Goal: Task Accomplishment & Management: Use online tool/utility

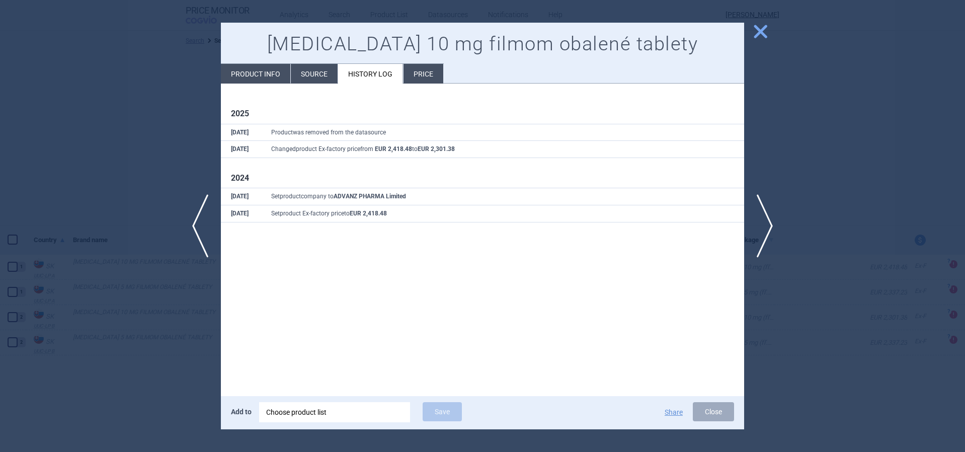
select select "country"
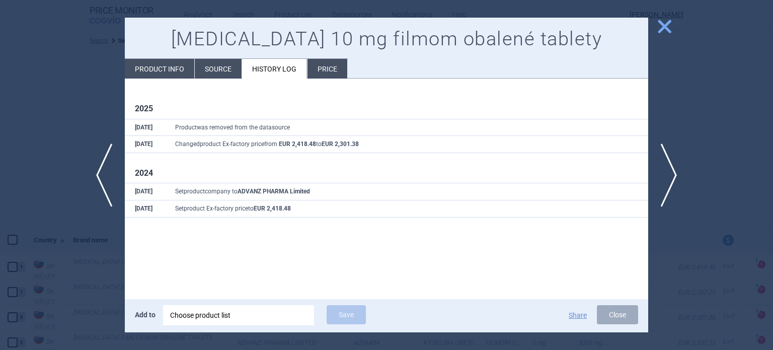
click at [62, 75] on div at bounding box center [386, 175] width 773 height 350
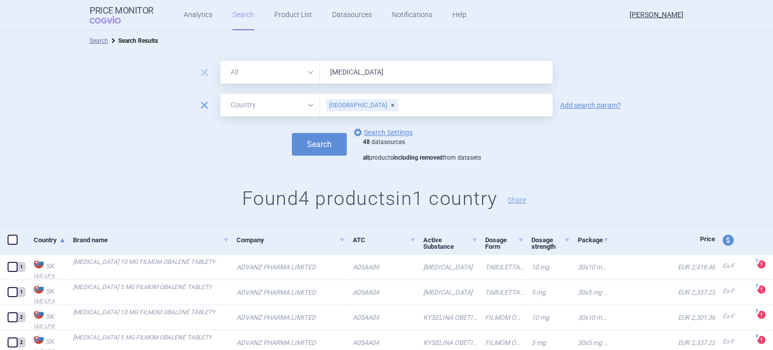
click at [197, 106] on span "remove" at bounding box center [204, 105] width 14 height 14
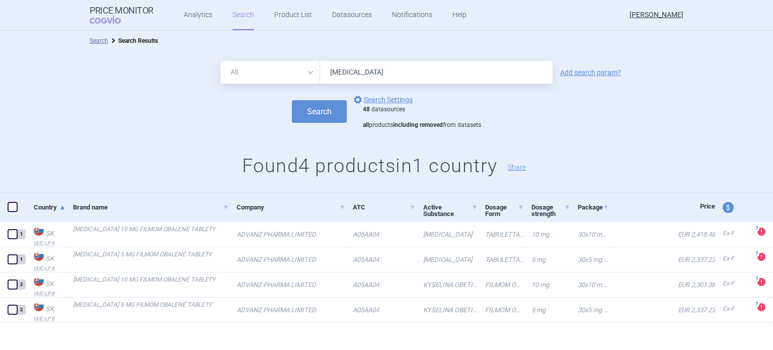
drag, startPoint x: 387, startPoint y: 71, endPoint x: 290, endPoint y: 88, distance: 98.6
click at [290, 88] on form "All Brand Name ATC Company Active Substance Country Newer than [MEDICAL_DATA] A…" at bounding box center [386, 95] width 773 height 68
type input "winrevair"
click at [292, 100] on button "Search" at bounding box center [319, 111] width 55 height 23
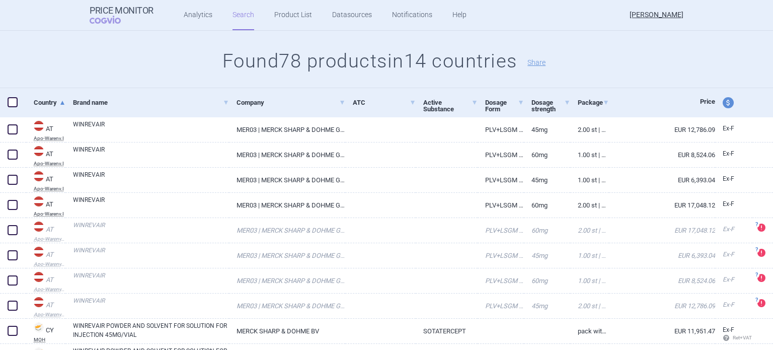
scroll to position [106, 0]
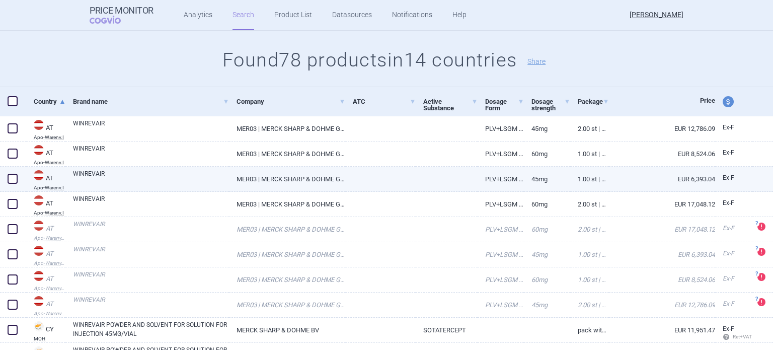
click at [14, 181] on span at bounding box center [13, 179] width 10 height 10
checkbox input "true"
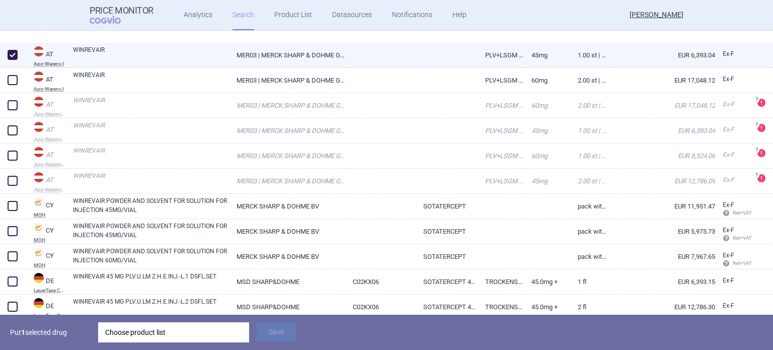
scroll to position [277, 0]
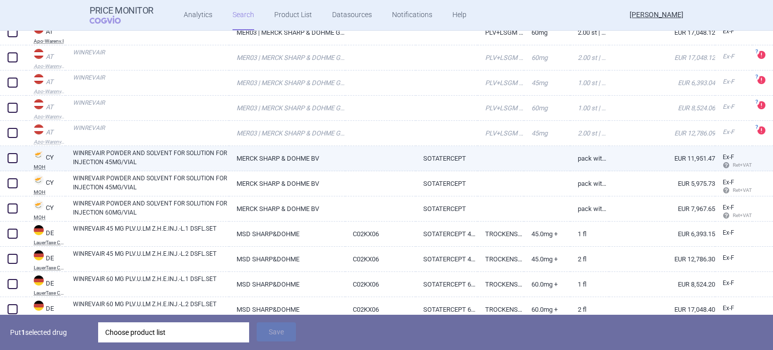
click at [298, 156] on link "MERCK SHARP & DOHME BV" at bounding box center [287, 158] width 116 height 25
select select "EUR"
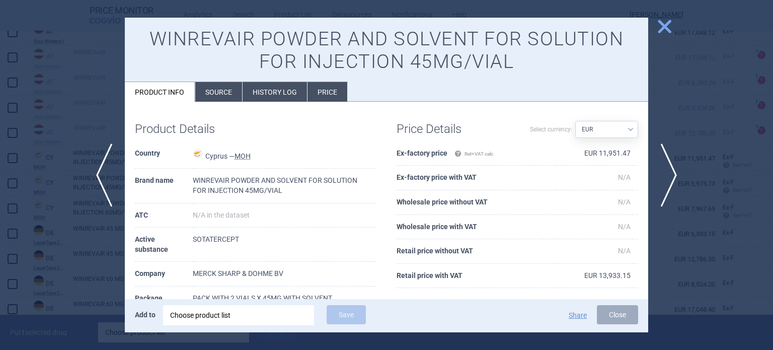
click at [89, 128] on div at bounding box center [386, 175] width 773 height 350
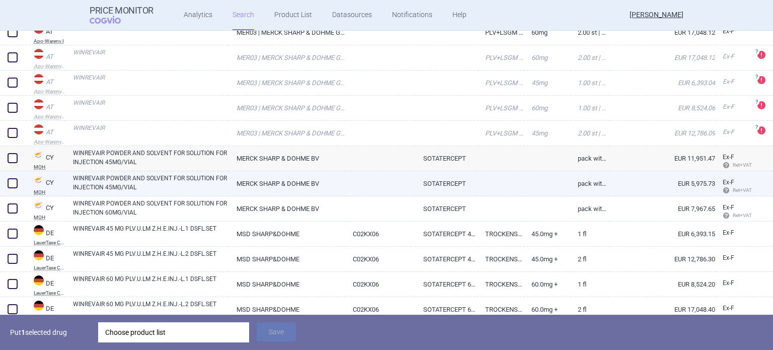
click at [139, 181] on link "WINREVAIR POWDER AND SOLVENT FOR SOLUTION FOR INJECTION 45MG/VIAL" at bounding box center [151, 183] width 156 height 18
select select "EUR"
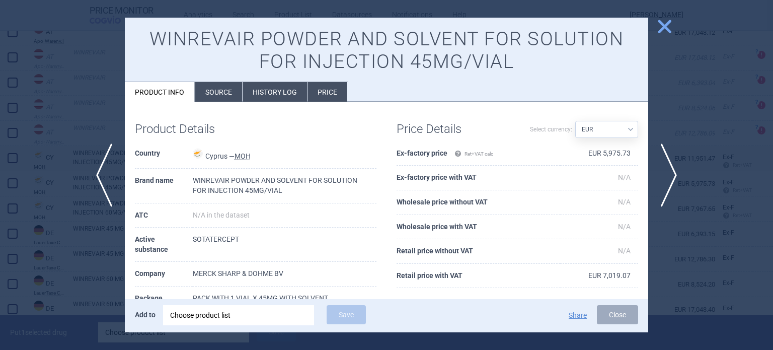
scroll to position [17, 0]
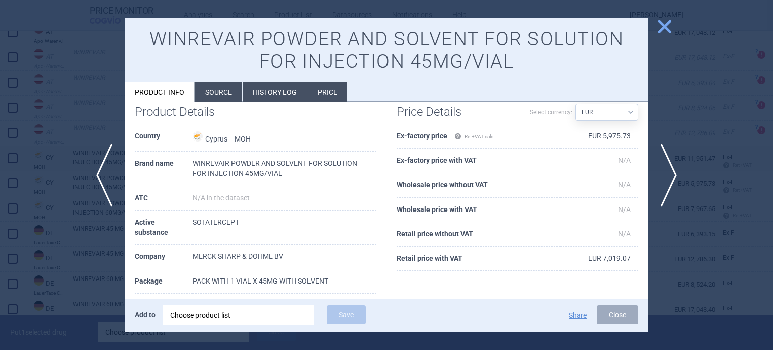
click at [52, 235] on div at bounding box center [386, 175] width 773 height 350
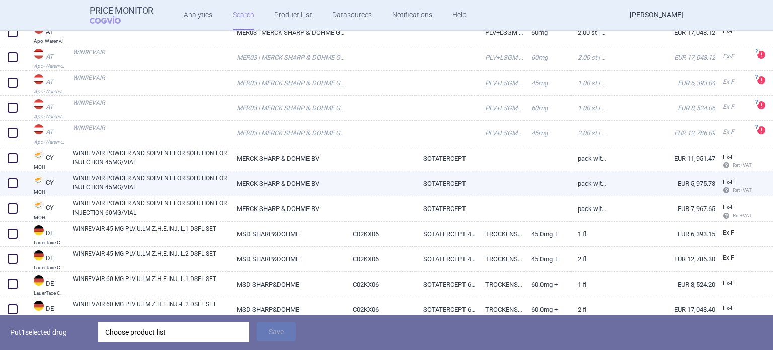
click at [14, 183] on span at bounding box center [13, 183] width 10 height 10
checkbox input "true"
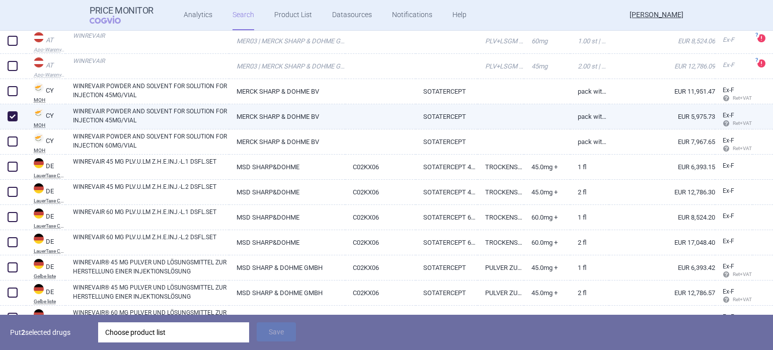
scroll to position [346, 0]
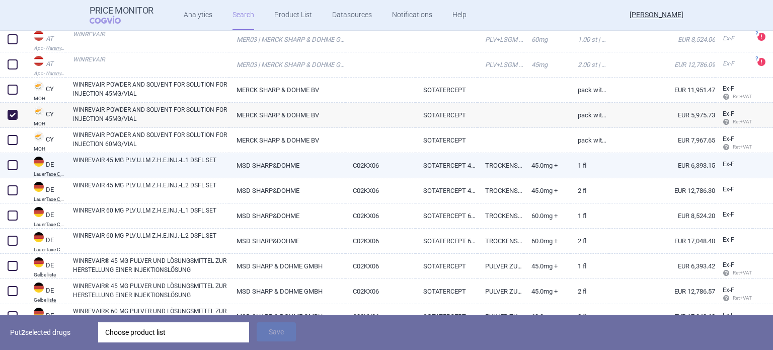
click at [18, 166] on span at bounding box center [12, 164] width 15 height 15
checkbox input "true"
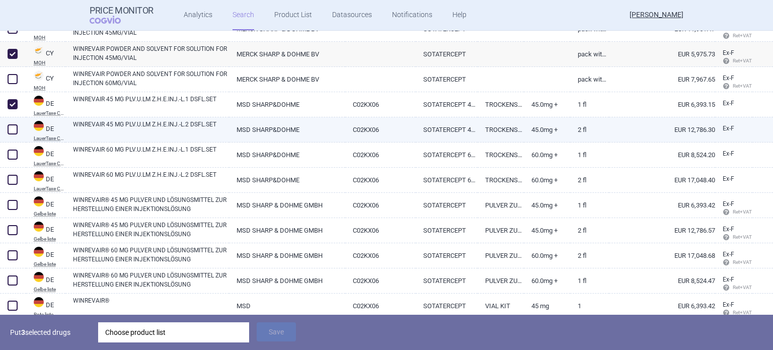
scroll to position [417, 0]
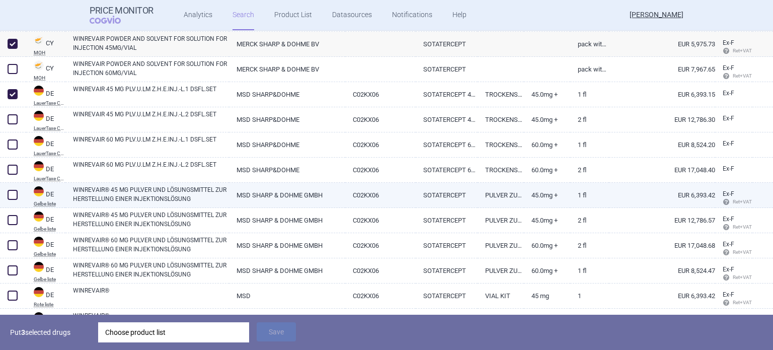
click at [22, 193] on div at bounding box center [13, 195] width 26 height 25
click at [14, 194] on span at bounding box center [13, 195] width 10 height 10
checkbox input "true"
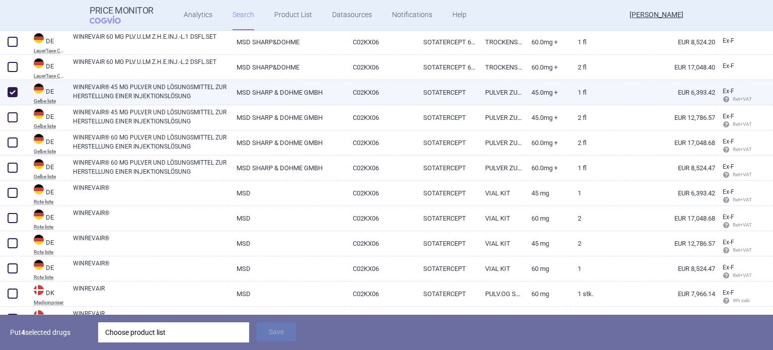
scroll to position [520, 0]
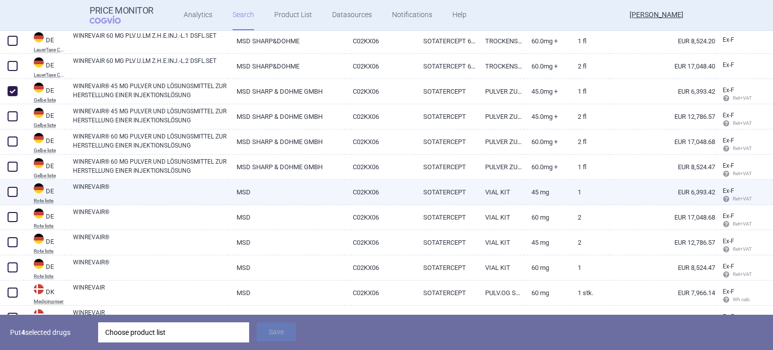
click at [12, 190] on span at bounding box center [13, 192] width 10 height 10
checkbox input "true"
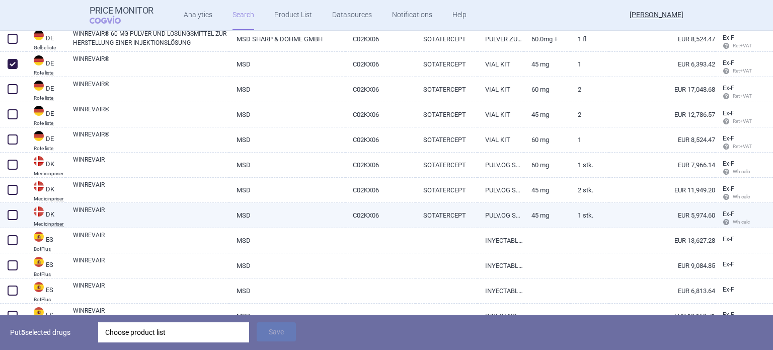
click at [17, 215] on span at bounding box center [13, 215] width 10 height 10
checkbox input "true"
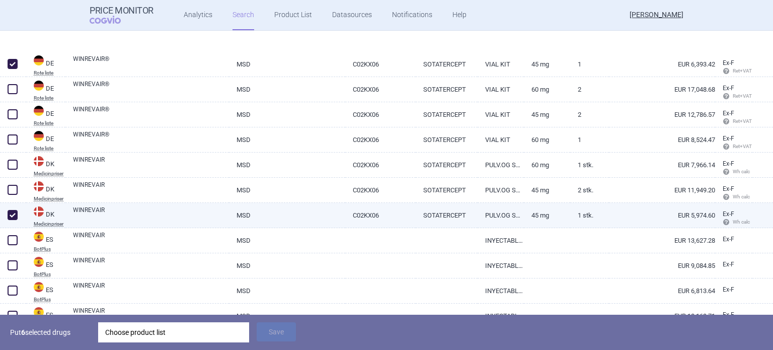
scroll to position [751, 0]
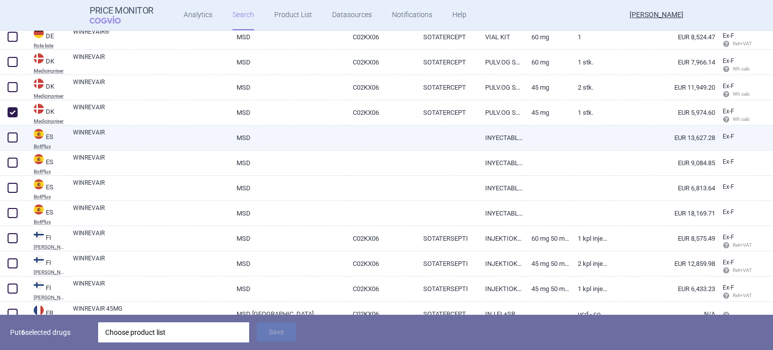
click at [133, 140] on link "WINREVAIR" at bounding box center [151, 137] width 156 height 18
select select "EUR"
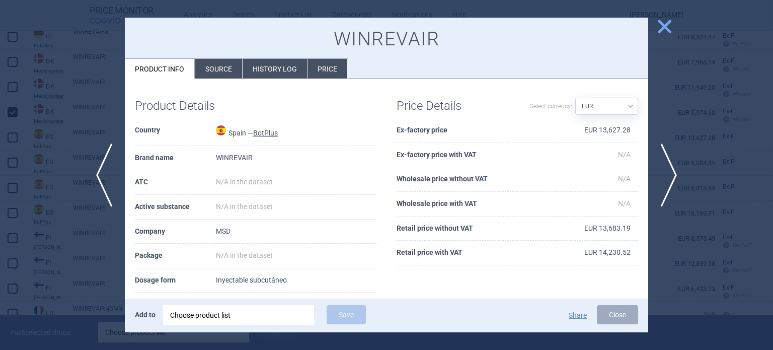
click at [219, 65] on li "Source" at bounding box center [218, 69] width 47 height 20
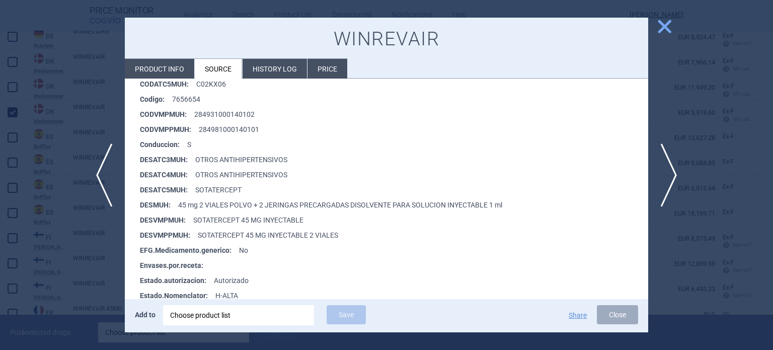
scroll to position [248, 0]
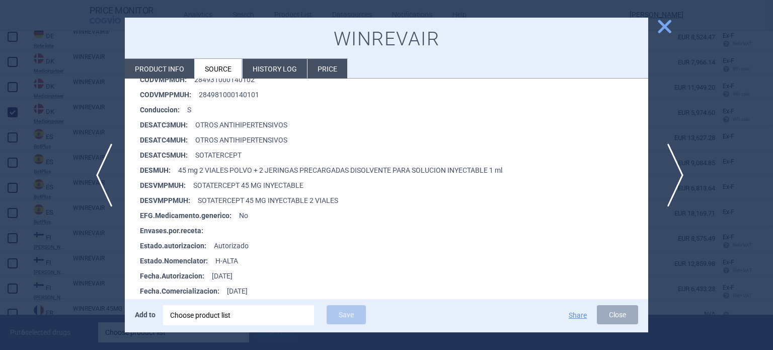
click at [666, 187] on span "next" at bounding box center [672, 174] width 23 height 63
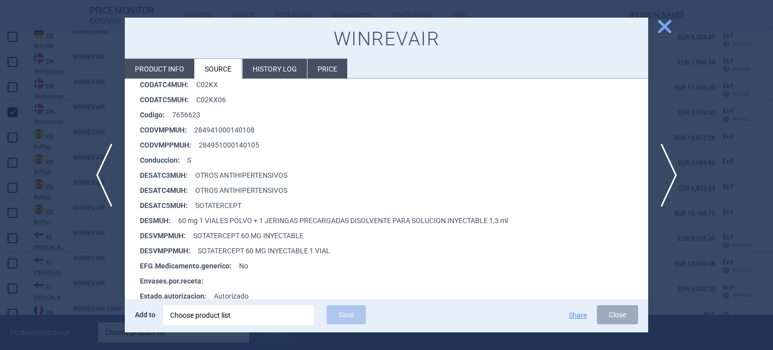
scroll to position [197, 0]
click at [681, 179] on span "next" at bounding box center [672, 174] width 23 height 63
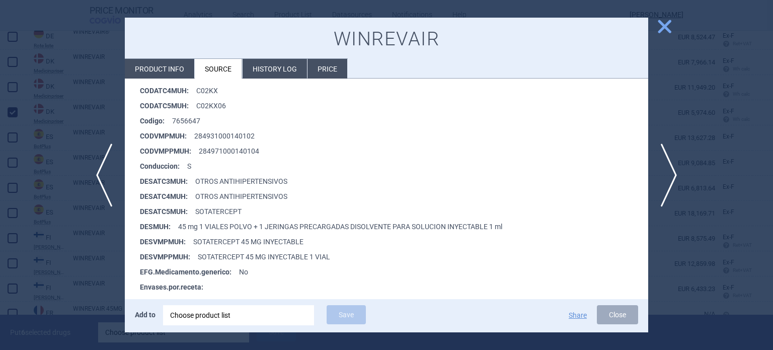
scroll to position [191, 0]
click at [105, 241] on div at bounding box center [386, 175] width 773 height 350
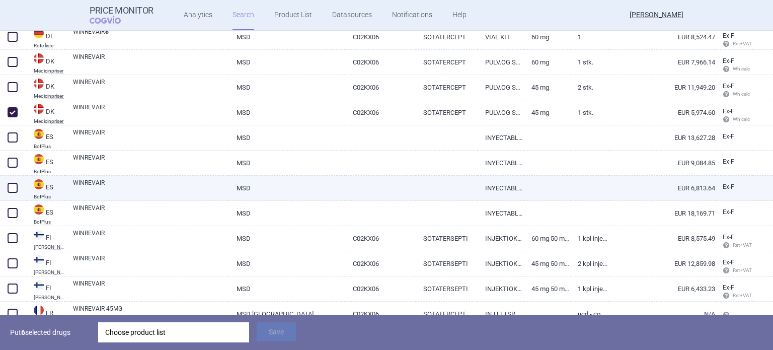
click at [16, 190] on span at bounding box center [13, 188] width 10 height 10
checkbox input "true"
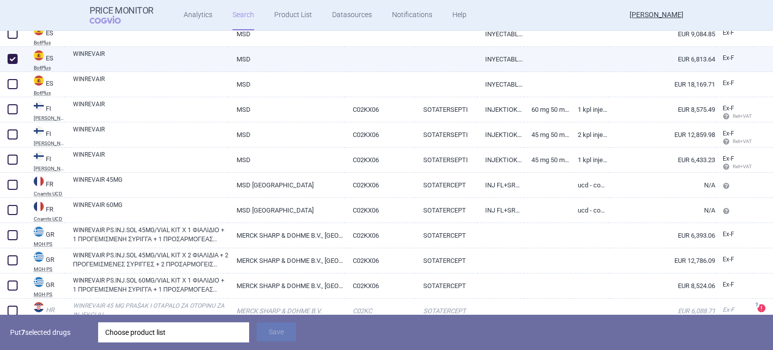
scroll to position [880, 0]
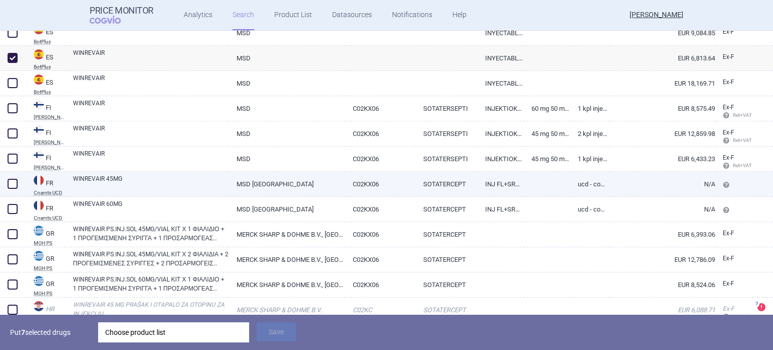
click at [18, 184] on span at bounding box center [12, 183] width 15 height 15
checkbox input "true"
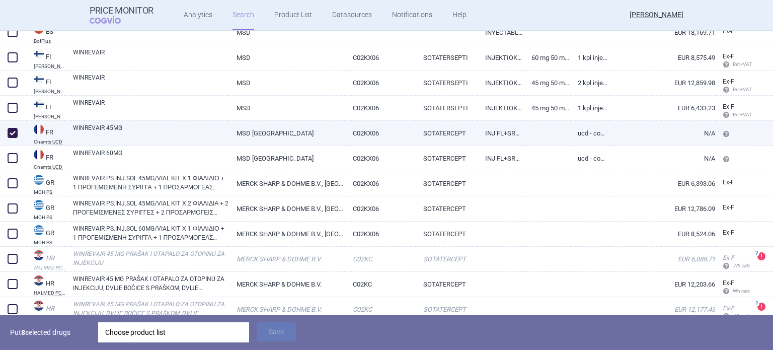
scroll to position [933, 0]
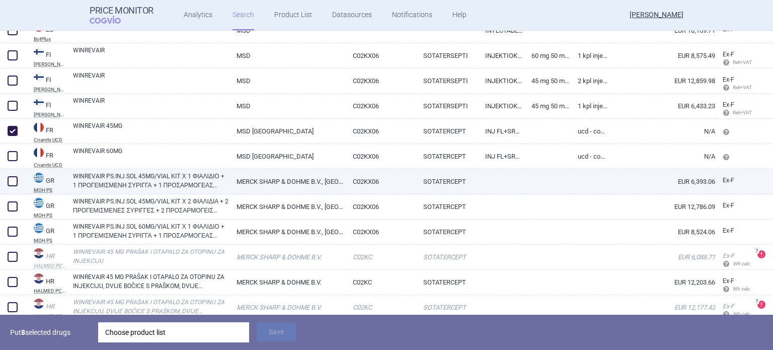
click at [17, 180] on span at bounding box center [13, 181] width 10 height 10
checkbox input "true"
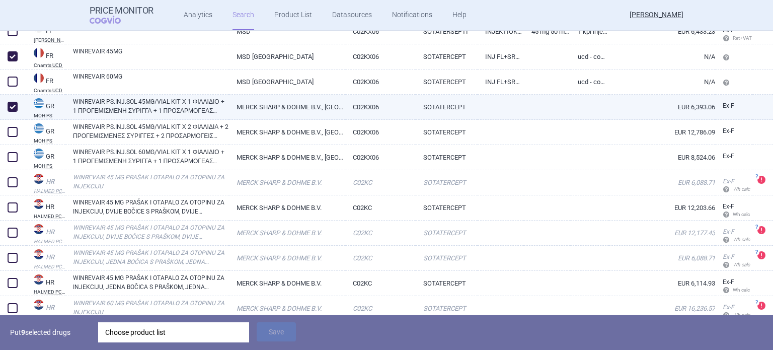
scroll to position [1040, 0]
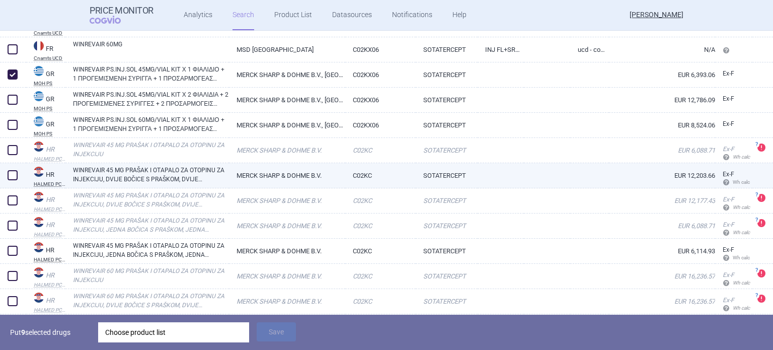
click at [143, 179] on link "WINREVAIR 45 MG PRAŠAK I OTAPALO ZA OTOPINU ZA INJEKCIJU, DVIJE BOČICE S PRAŠKO…" at bounding box center [151, 175] width 156 height 18
select select "EUR"
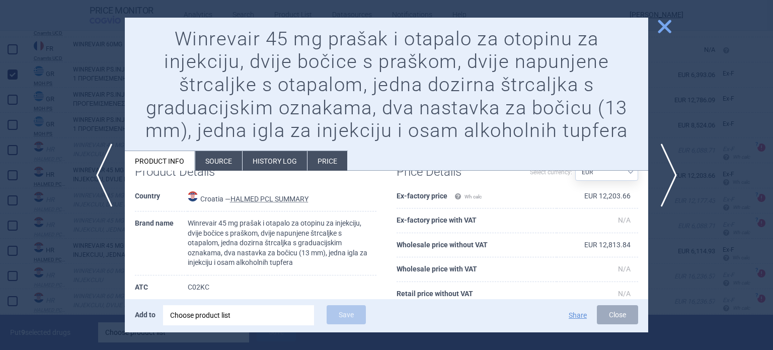
scroll to position [27, 0]
click at [99, 246] on div at bounding box center [386, 175] width 773 height 350
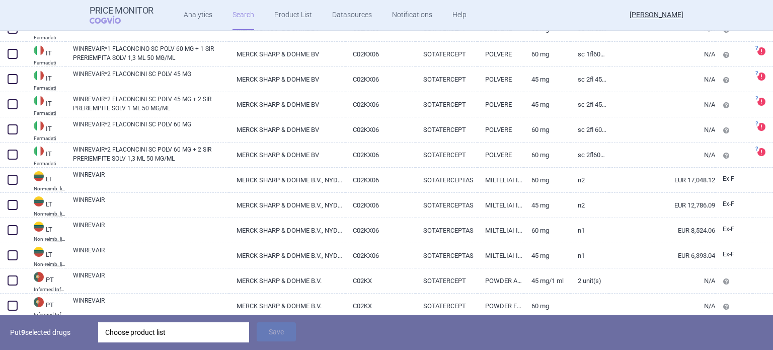
scroll to position [1682, 0]
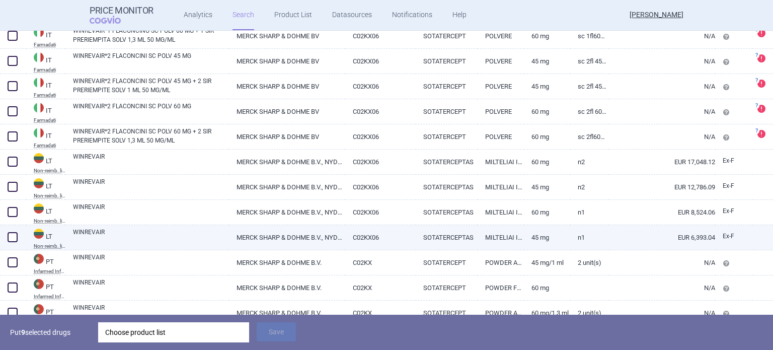
click at [16, 237] on span at bounding box center [13, 237] width 10 height 10
checkbox input "true"
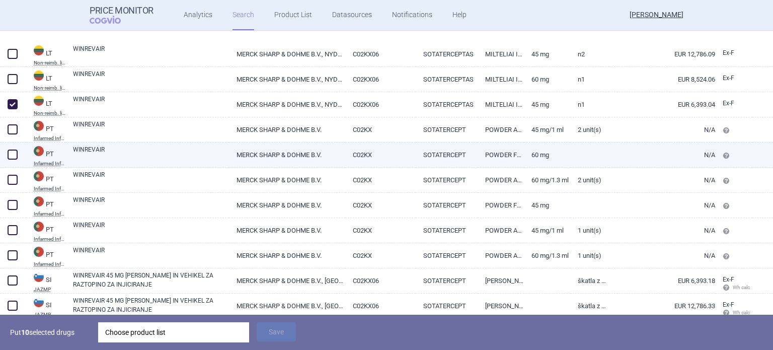
scroll to position [1902, 0]
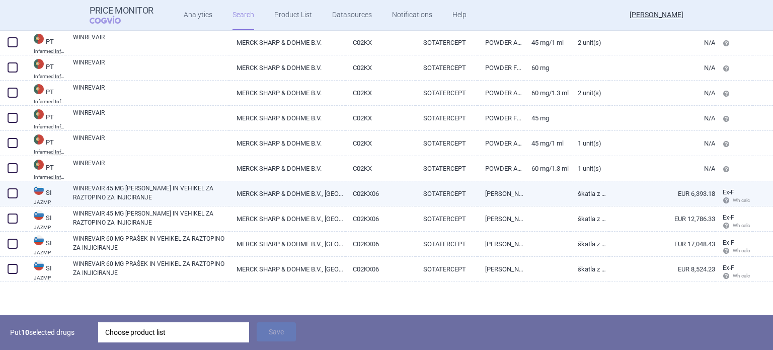
click at [167, 195] on link "WINREVAIR 45 MG [PERSON_NAME] IN VEHIKEL ZA RAZTOPINO ZA INJICIRANJE" at bounding box center [151, 193] width 156 height 18
select select "EUR"
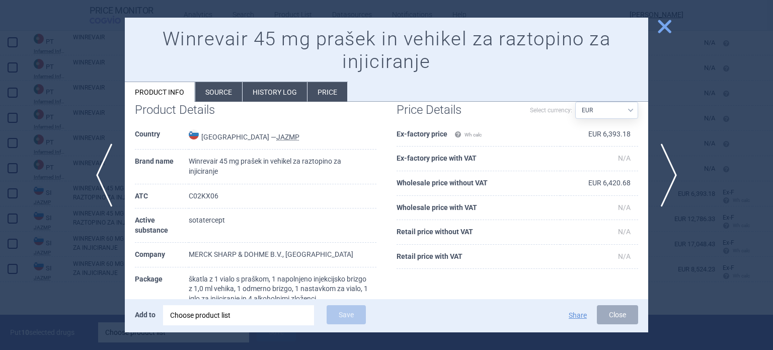
scroll to position [20, 0]
click at [77, 251] on div at bounding box center [386, 175] width 773 height 350
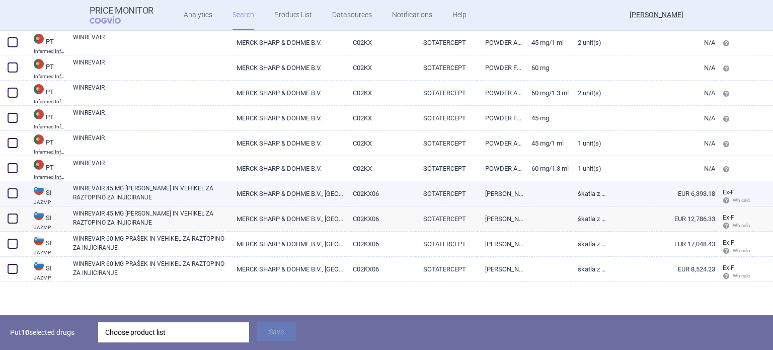
click at [13, 193] on span at bounding box center [13, 193] width 10 height 10
checkbox input "true"
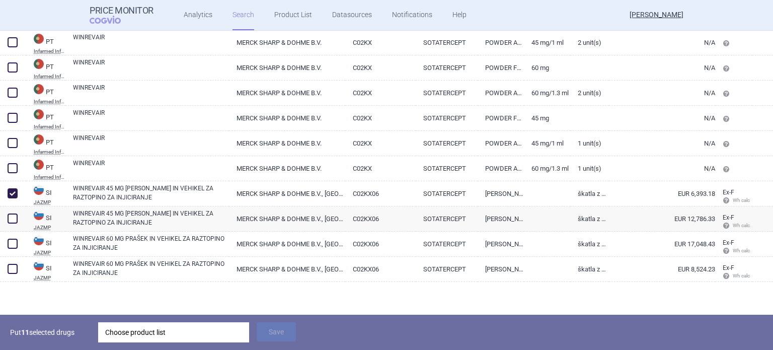
click at [157, 335] on div "Choose product list" at bounding box center [173, 332] width 137 height 20
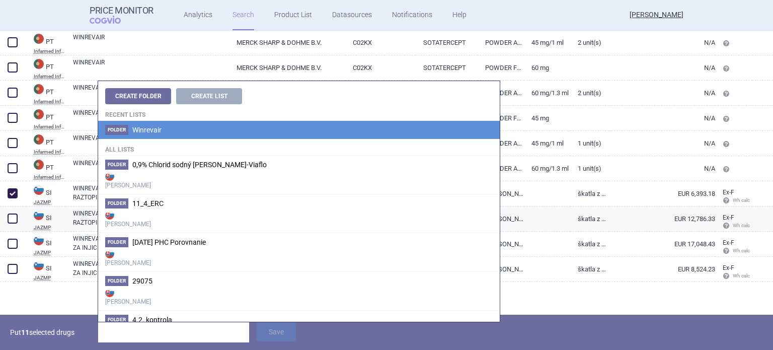
click at [187, 130] on li "Folder Winrevair" at bounding box center [298, 130] width 401 height 18
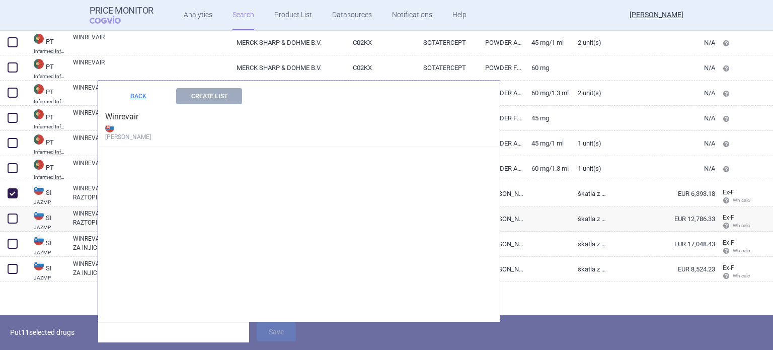
click at [197, 107] on h4 "Winrevair [PERSON_NAME]" at bounding box center [298, 125] width 401 height 43
click at [207, 98] on button "Create List" at bounding box center [209, 96] width 66 height 16
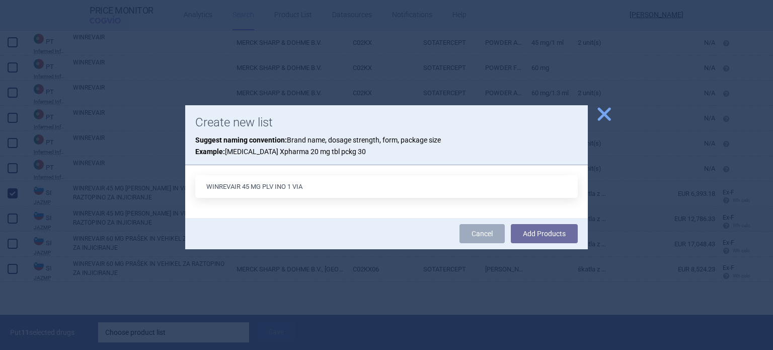
type input "WINREVAIR 45 MG PLV INO 1 VIA"
click at [511, 224] on button "Add Products" at bounding box center [544, 233] width 67 height 19
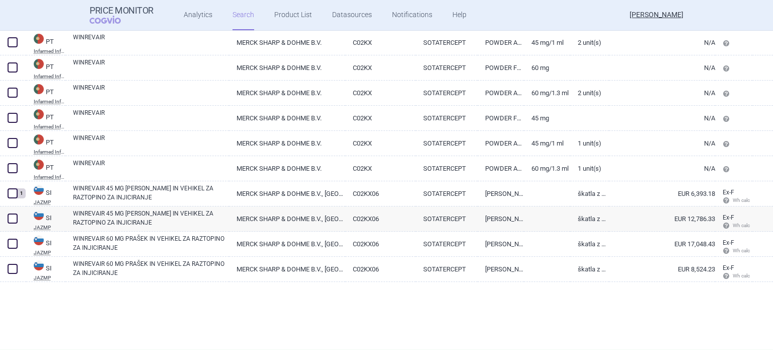
scroll to position [1867, 0]
